Goal: Information Seeking & Learning: Check status

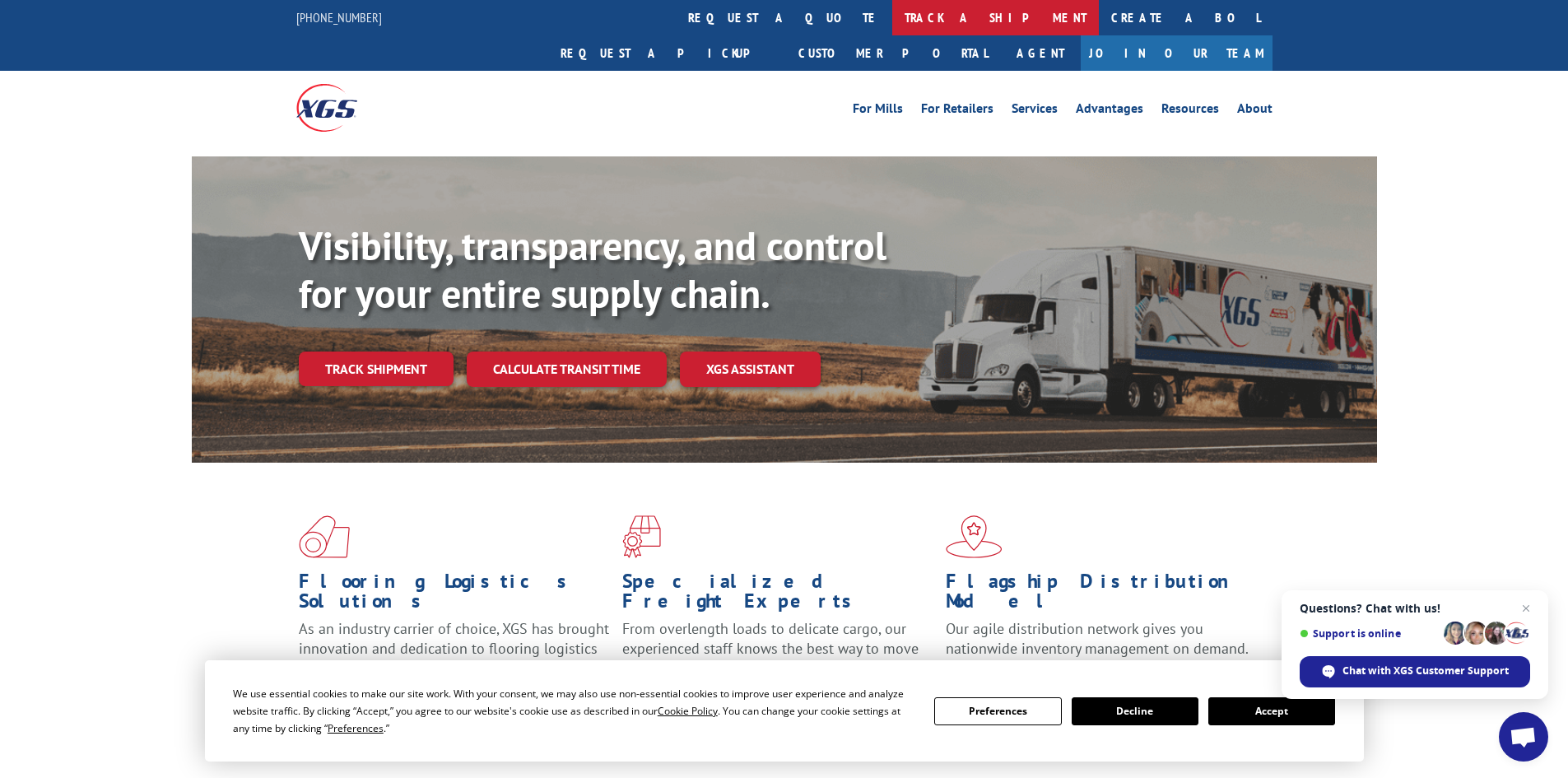
click at [892, 18] on link "track a shipment" at bounding box center [995, 17] width 207 height 35
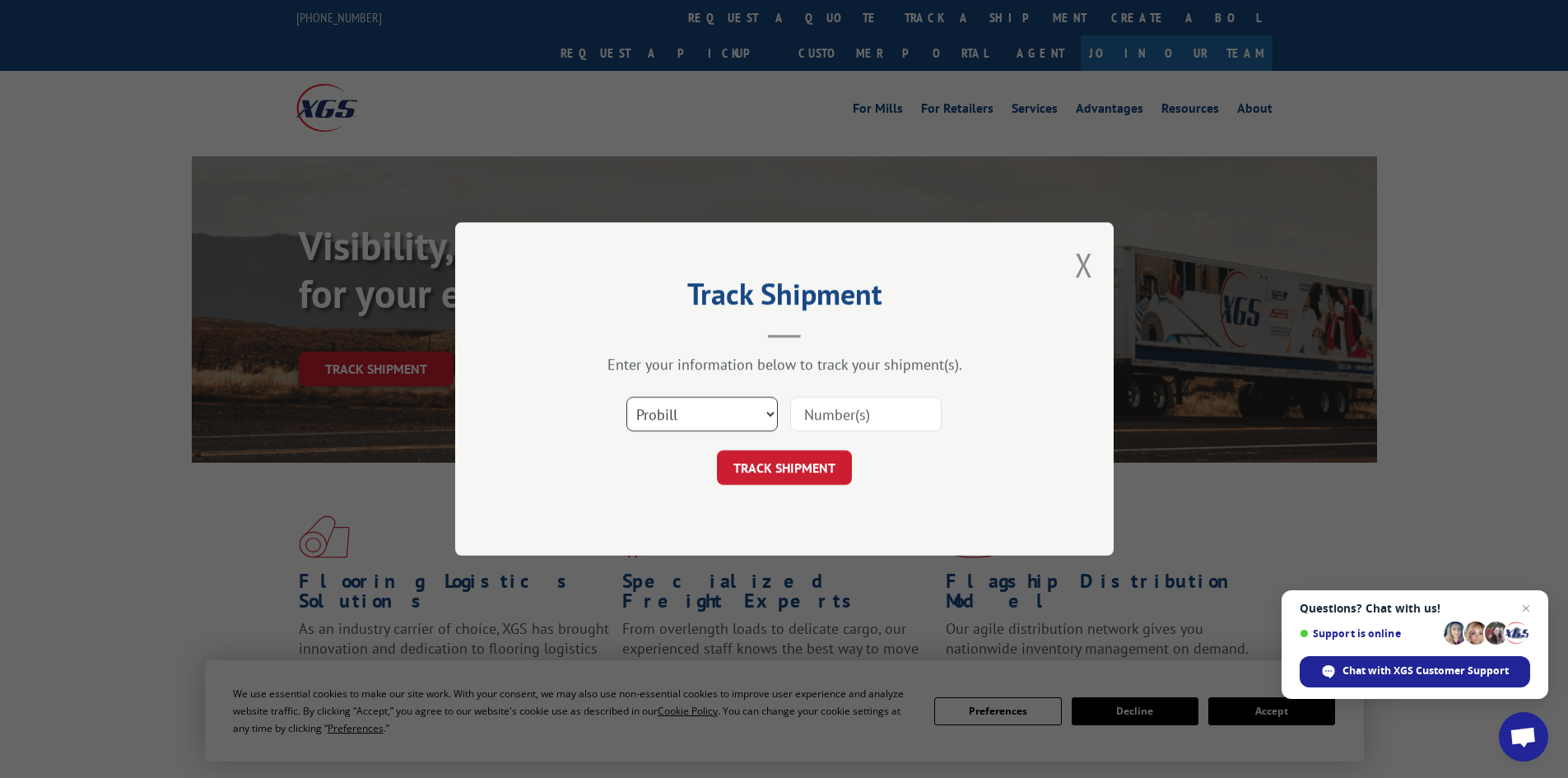
click at [750, 409] on select "Select category... Probill BOL PO" at bounding box center [702, 415] width 151 height 35
select select "bol"
click at [626, 397] on select "Select category... Probill BOL PO" at bounding box center [702, 415] width 151 height 35
click at [823, 410] on input at bounding box center [866, 415] width 151 height 35
paste input "2941266"
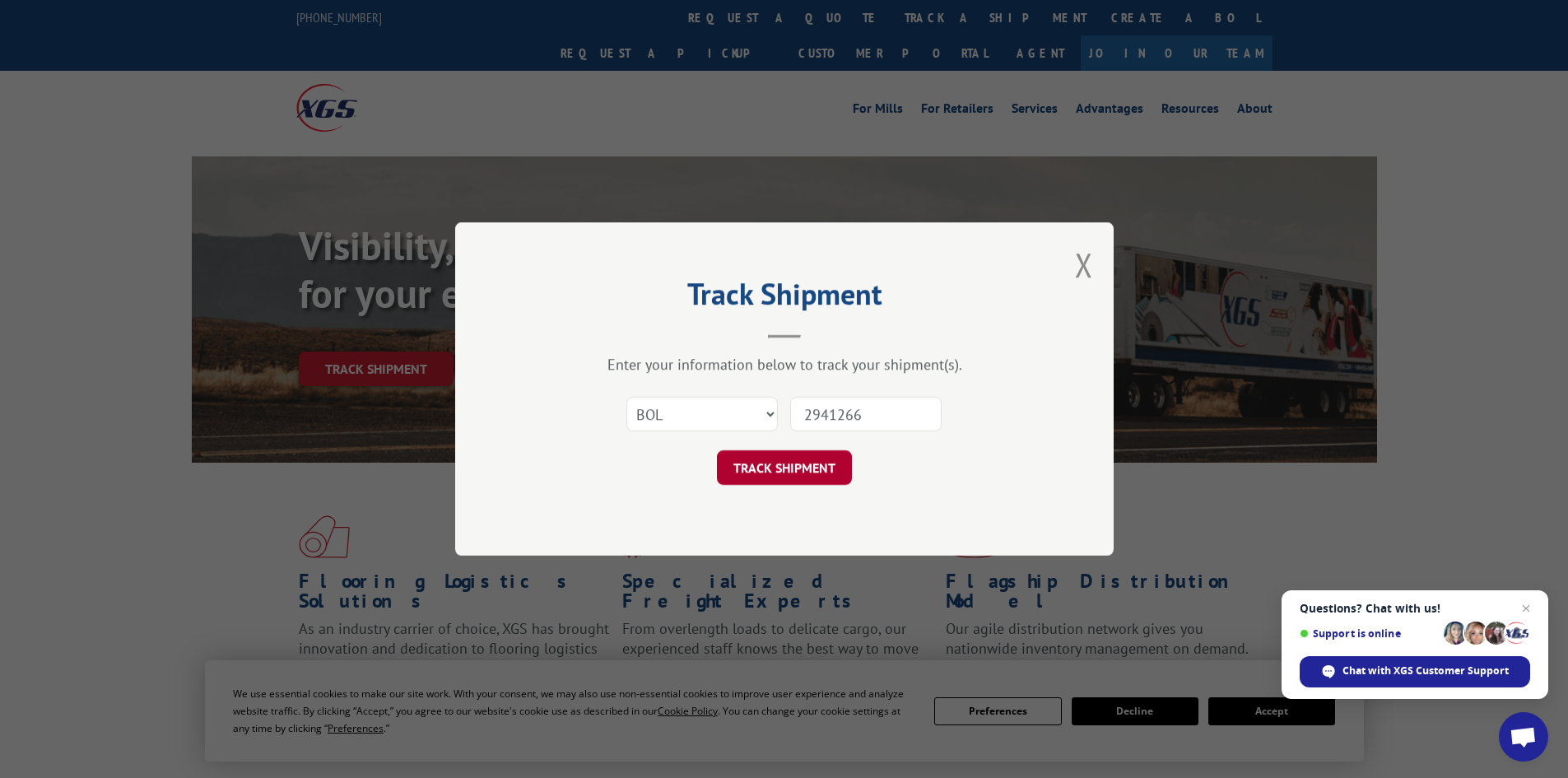
type input "2941266"
click at [774, 467] on button "TRACK SHIPMENT" at bounding box center [784, 468] width 135 height 35
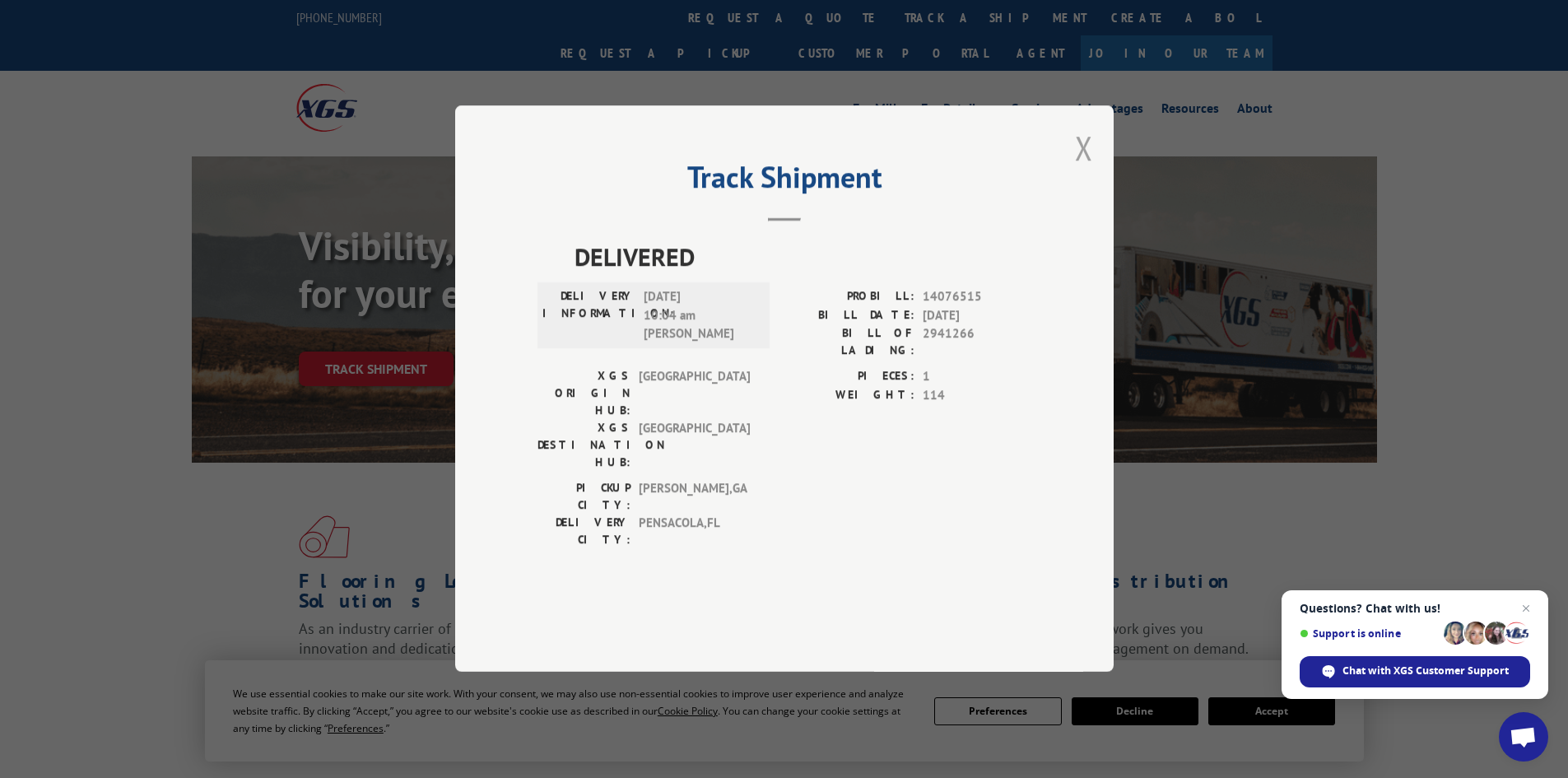
click at [1084, 170] on button "Close modal" at bounding box center [1084, 148] width 18 height 44
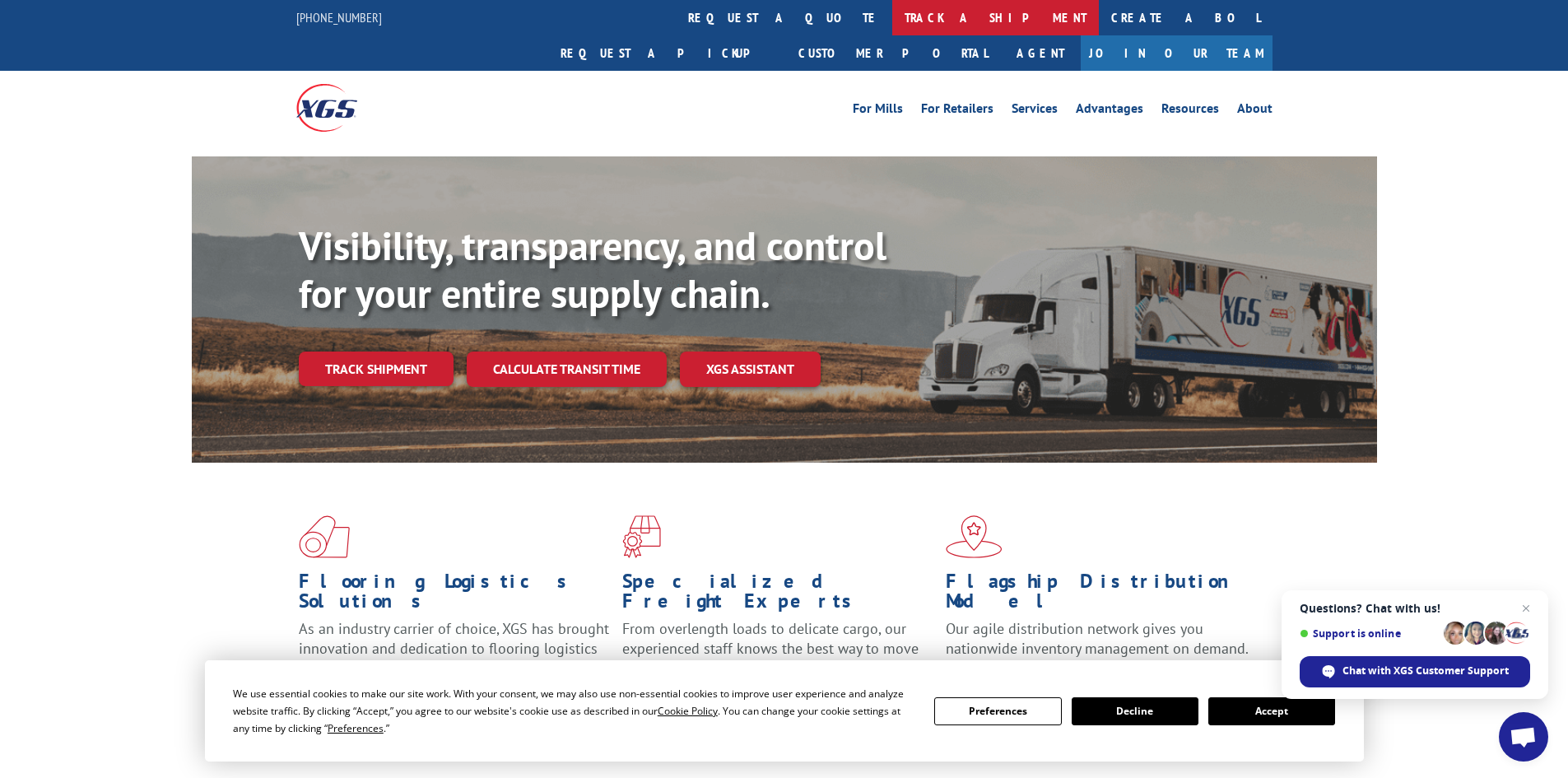
click at [892, 9] on link "track a shipment" at bounding box center [995, 17] width 207 height 35
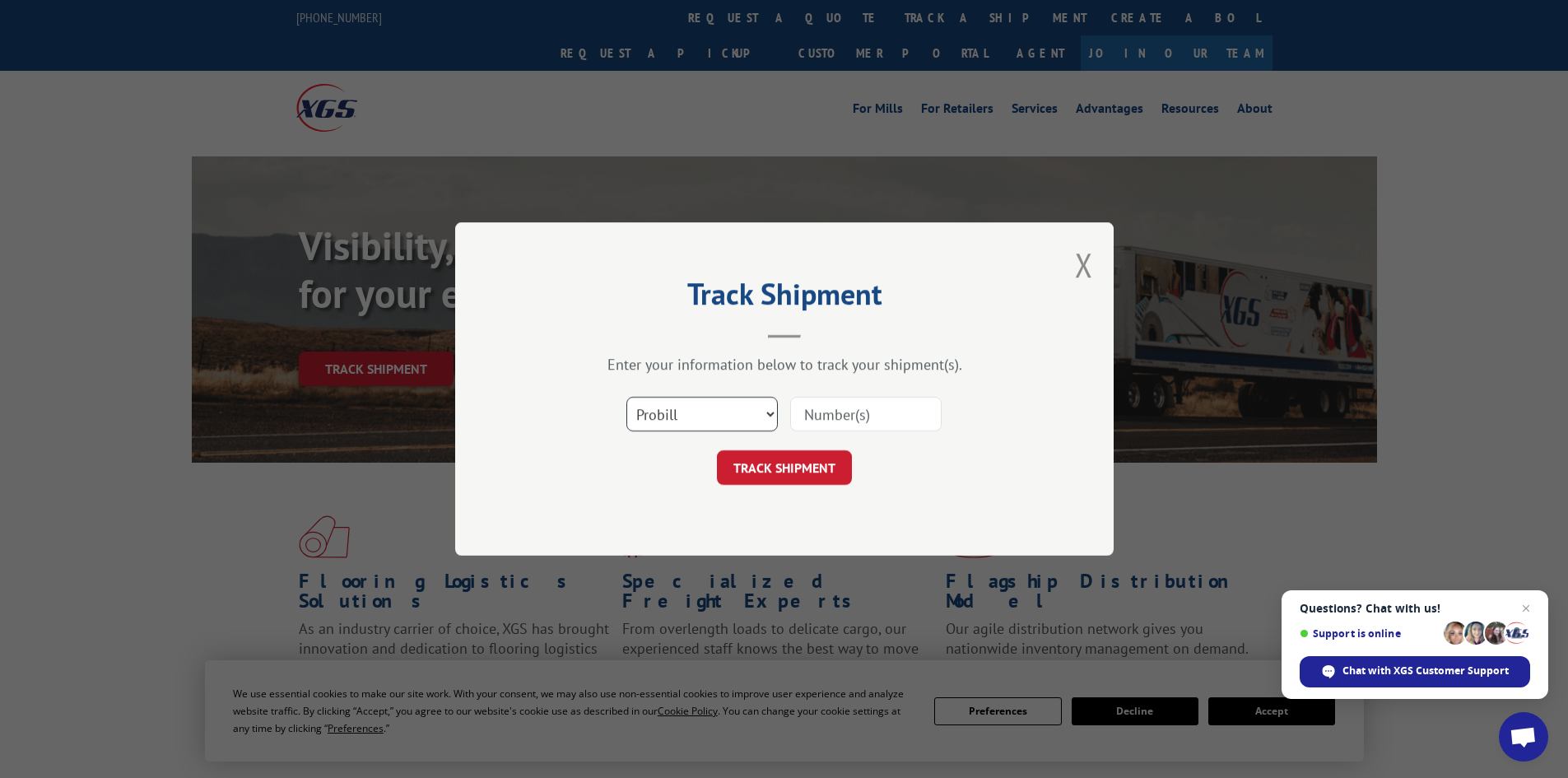
click at [709, 421] on select "Select category... Probill BOL PO" at bounding box center [702, 415] width 151 height 35
select select "bol"
click at [626, 397] on select "Select category... Probill BOL PO" at bounding box center [702, 415] width 151 height 35
click at [848, 413] on input at bounding box center [866, 415] width 151 height 35
paste input "7050164"
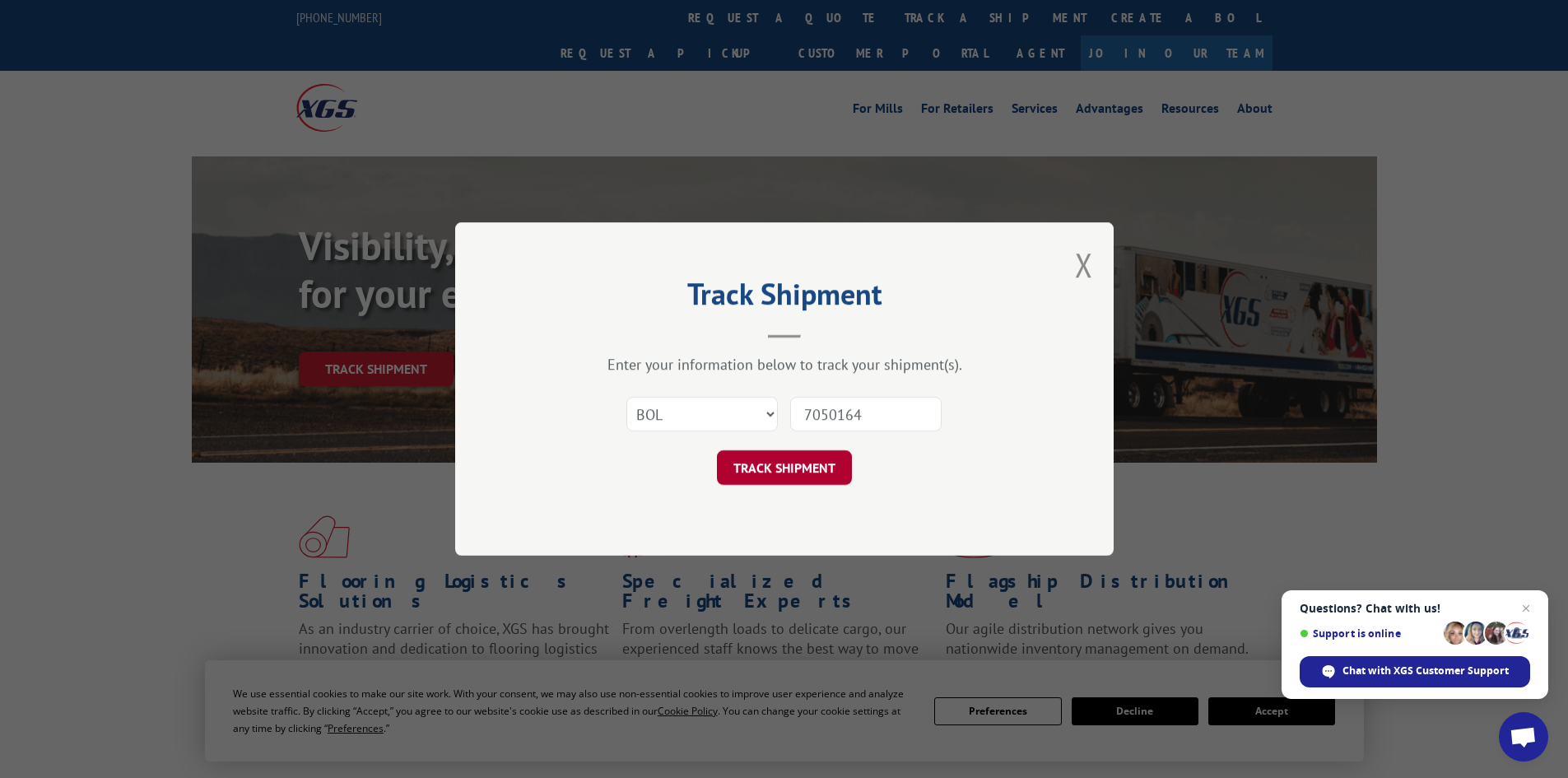
type input "7050164"
click at [784, 473] on button "TRACK SHIPMENT" at bounding box center [784, 468] width 135 height 35
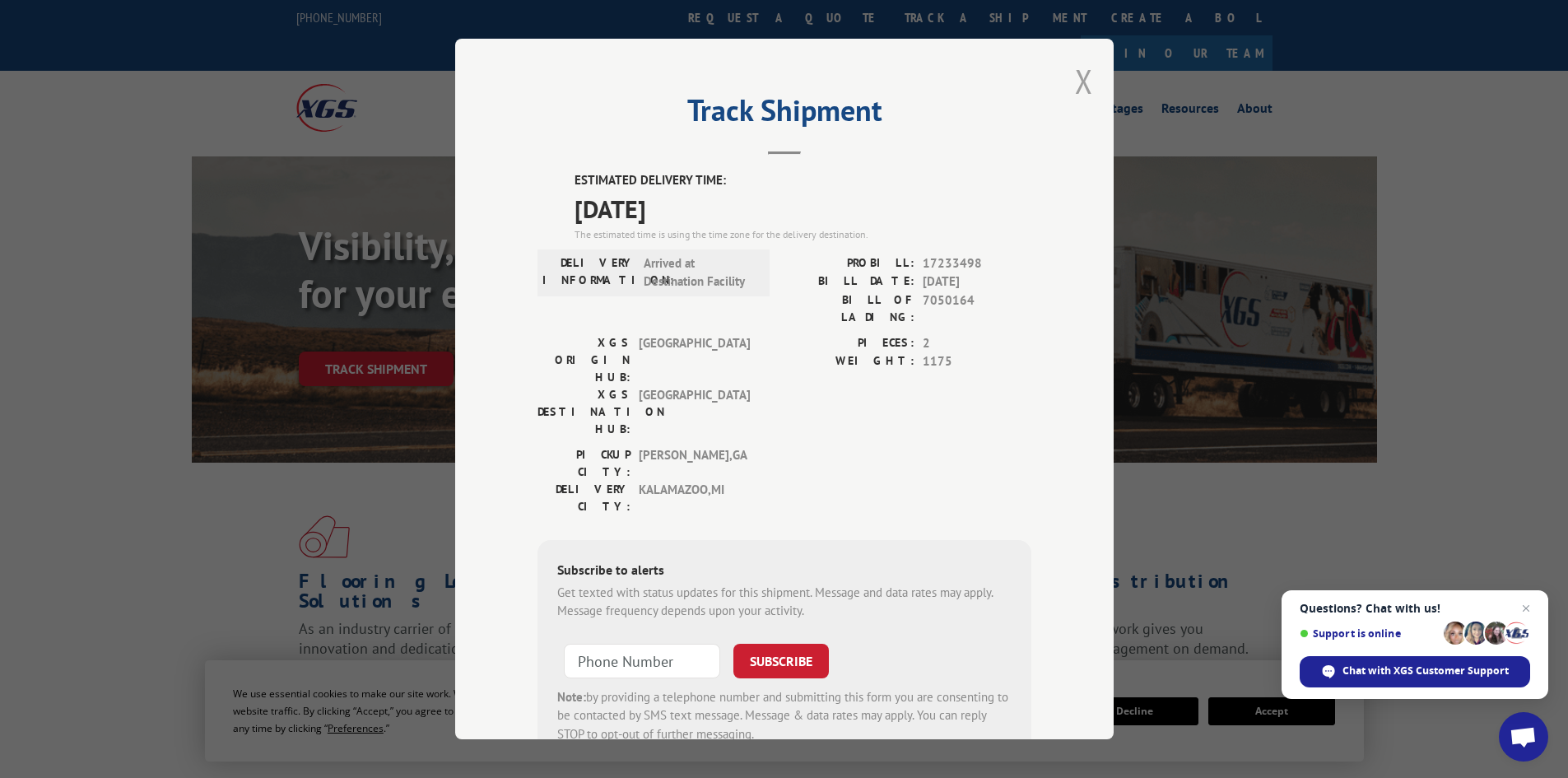
click at [1079, 77] on button "Close modal" at bounding box center [1084, 81] width 18 height 44
